Goal: Information Seeking & Learning: Learn about a topic

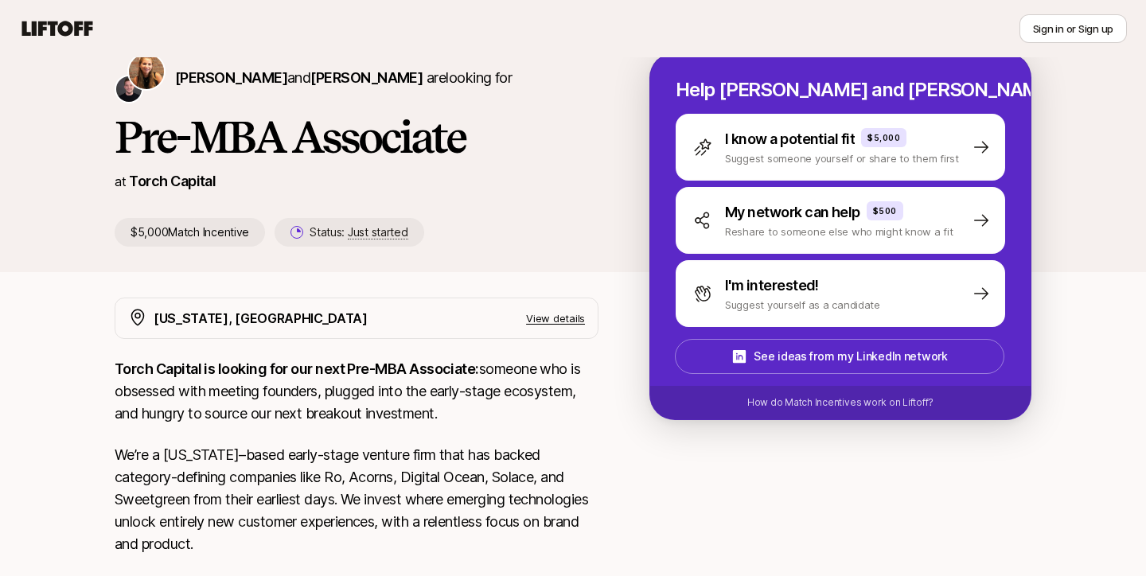
scroll to position [49, 0]
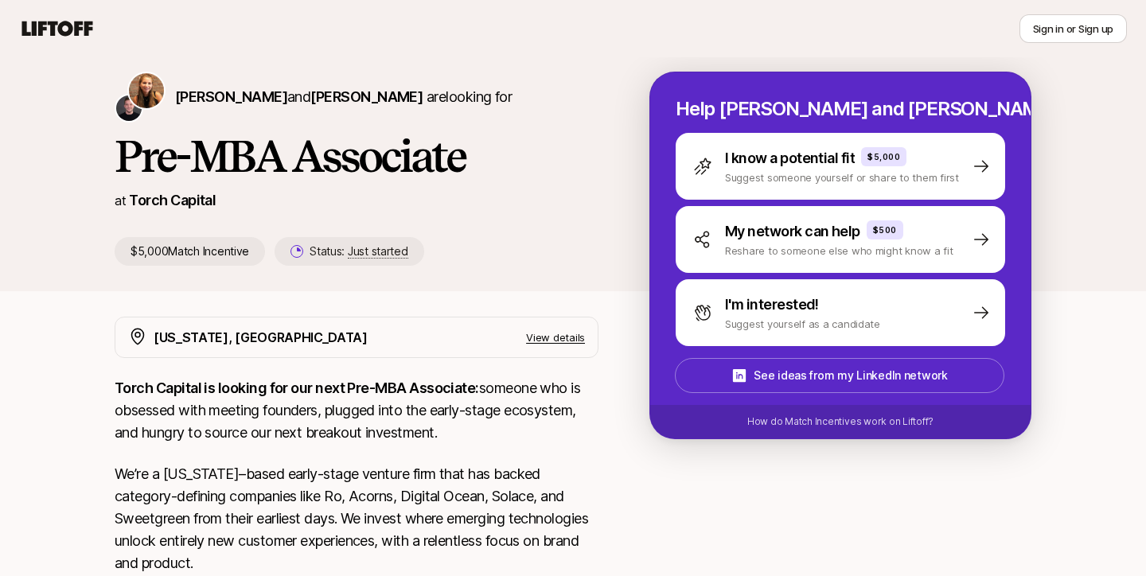
click at [550, 335] on p "View details" at bounding box center [555, 337] width 59 height 16
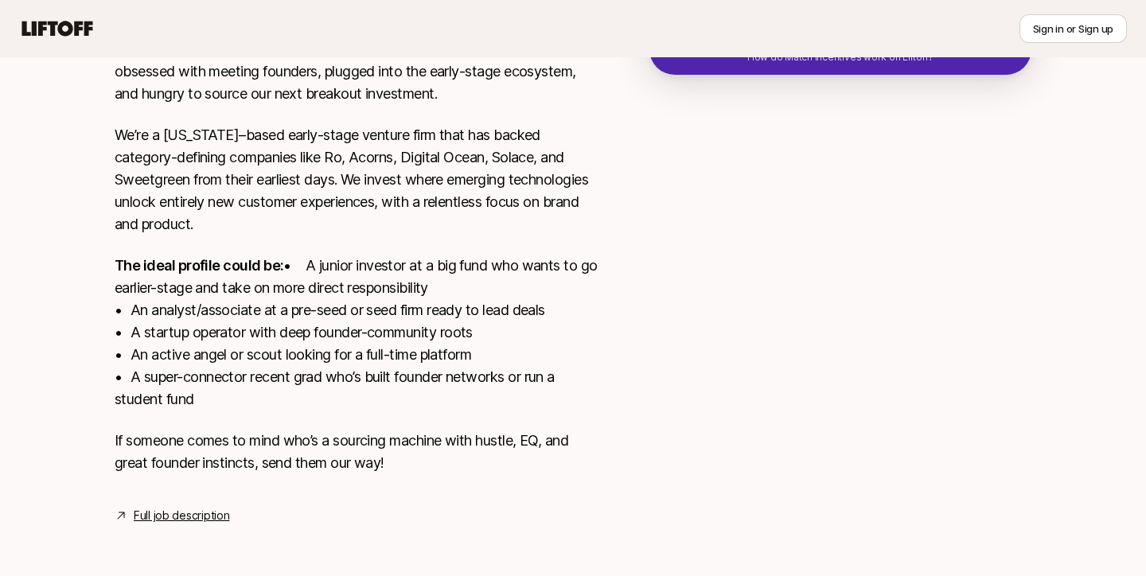
scroll to position [436, 0]
click at [222, 514] on link "Full job description" at bounding box center [181, 515] width 95 height 19
